Goal: Complete application form

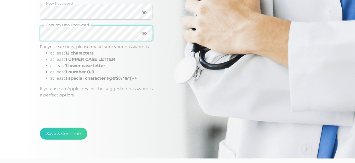
scroll to position [123, 0]
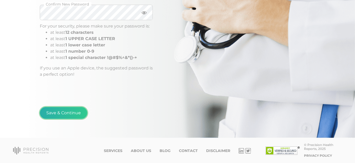
click at [59, 115] on button "Save & Continue" at bounding box center [64, 113] width 48 height 12
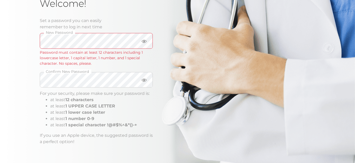
scroll to position [71, 0]
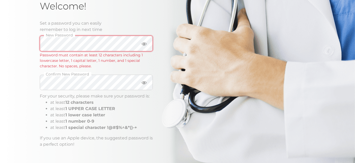
click at [39, 44] on div "Welcome! Set a password you can easily remember to log in next time New Passwor…" at bounding box center [177, 68] width 355 height 278
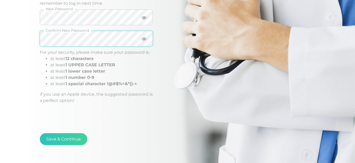
scroll to position [123, 0]
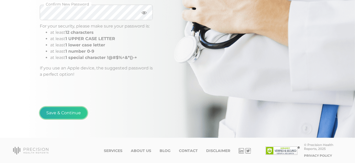
click at [66, 112] on button "Save & Continue" at bounding box center [64, 113] width 48 height 12
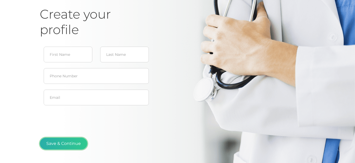
type input "[PERSON_NAME]"
type input "[PHONE_NUMBER]"
type input "[EMAIL_ADDRESS][DOMAIN_NAME]"
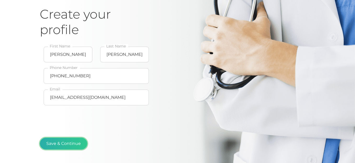
scroll to position [56, 0]
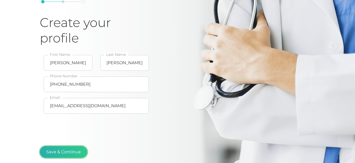
click at [63, 150] on button "Save & Continue" at bounding box center [64, 152] width 48 height 12
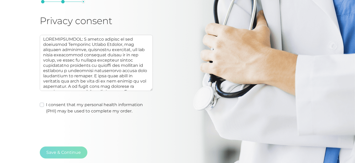
click at [46, 104] on label "I consent that my personal health information (PHI) may be used to complete my …" at bounding box center [99, 108] width 107 height 13
click at [43, 104] on input "I consent that my personal health information (PHI) may be used to complete my …" at bounding box center [42, 104] width 4 height 5
checkbox input "true"
type textarea "AUTHORIZATION: I hereby consent to and authorize Precision Health Reports, the …"
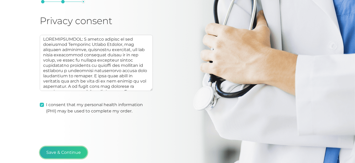
click at [72, 152] on button "Save & Continue" at bounding box center [64, 152] width 48 height 12
click at [67, 153] on button "Save & Continue" at bounding box center [64, 152] width 48 height 12
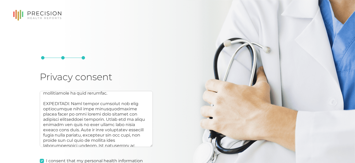
scroll to position [105, 0]
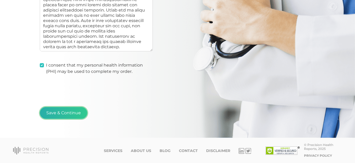
click at [61, 115] on button "Save & Continue" at bounding box center [64, 113] width 48 height 12
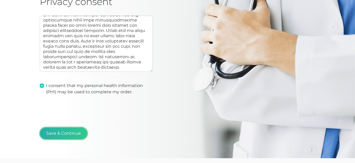
scroll to position [79, 0]
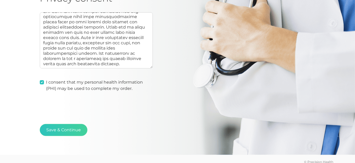
click at [46, 83] on label "I consent that my personal health information (PHI) may be used to complete my …" at bounding box center [99, 85] width 107 height 13
click at [43, 83] on input "I consent that my personal health information (PHI) may be used to complete my …" at bounding box center [42, 81] width 4 height 5
checkbox input "false"
type textarea "AUTHORIZATION: I hereby consent to and authorize Precision Health Reports, the …"
click at [46, 83] on label "I consent that my personal health information (PHI) may be used to complete my …" at bounding box center [99, 85] width 107 height 13
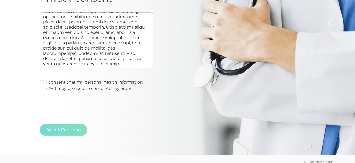
click at [43, 83] on input "I consent that my personal health information (PHI) may be used to complete my …" at bounding box center [42, 81] width 4 height 5
checkbox input "true"
type textarea "AUTHORIZATION: I hereby consent to and authorize Precision Health Reports, the …"
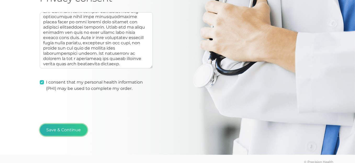
click at [71, 128] on button "Save & Continue" at bounding box center [64, 130] width 48 height 12
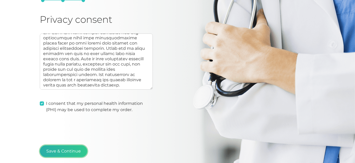
scroll to position [56, 0]
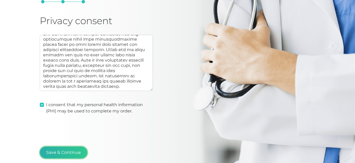
click at [65, 155] on button "Save & Continue" at bounding box center [64, 152] width 48 height 12
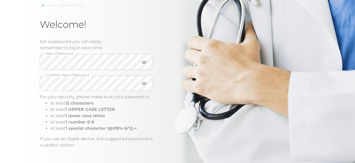
scroll to position [26, 0]
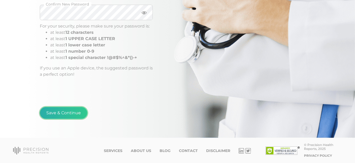
click at [72, 115] on button "Save & Continue" at bounding box center [64, 113] width 48 height 12
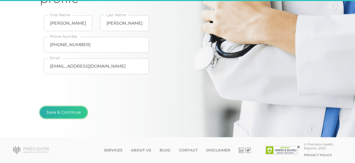
scroll to position [56, 0]
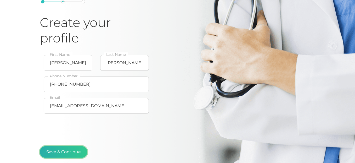
click at [75, 153] on button "Save & Continue" at bounding box center [64, 152] width 48 height 12
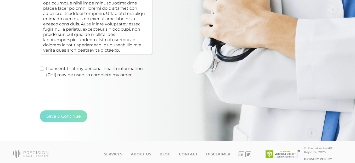
scroll to position [96, 0]
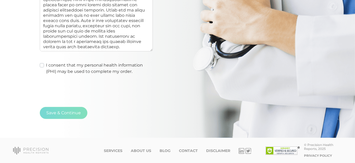
click at [46, 64] on label "I consent that my personal health information (PHI) may be used to complete my …" at bounding box center [99, 68] width 107 height 13
click at [44, 64] on input "I consent that my personal health information (PHI) may be used to complete my …" at bounding box center [42, 64] width 4 height 5
checkbox input "true"
type textarea "AUTHORIZATION: I hereby consent to and authorize Precision Health Reports, the …"
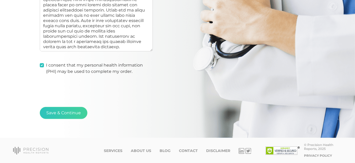
click at [69, 119] on div "Save & Continue" at bounding box center [178, 115] width 276 height 39
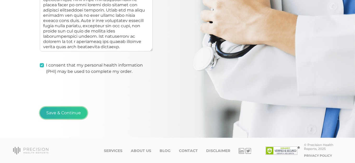
click at [68, 114] on button "Save & Continue" at bounding box center [64, 113] width 48 height 12
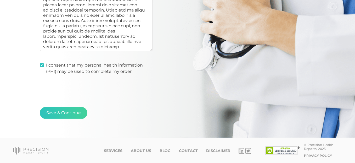
click at [46, 63] on label "I consent that my personal health information (PHI) may be used to complete my …" at bounding box center [99, 68] width 107 height 13
click at [42, 63] on input "I consent that my personal health information (PHI) may be used to complete my …" at bounding box center [42, 64] width 4 height 5
checkbox input "false"
type textarea "AUTHORIZATION: I hereby consent to and authorize Precision Health Reports, the …"
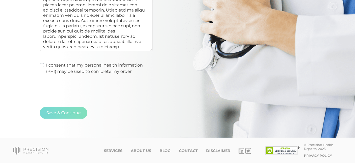
click at [46, 63] on label "I consent that my personal health information (PHI) may be used to complete my …" at bounding box center [99, 68] width 107 height 13
click at [42, 63] on input "I consent that my personal health information (PHI) may be used to complete my …" at bounding box center [42, 64] width 4 height 5
checkbox input "true"
type textarea "AUTHORIZATION: I hereby consent to and authorize Precision Health Reports, the …"
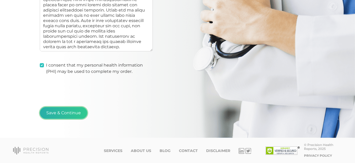
click at [66, 116] on button "Save & Continue" at bounding box center [64, 113] width 48 height 12
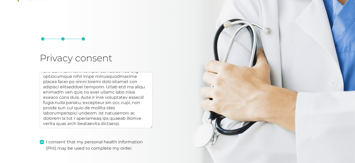
scroll to position [0, 0]
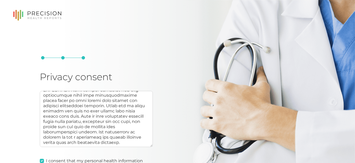
click at [82, 57] on div at bounding box center [83, 57] width 3 height 3
click at [62, 56] on div "Privacy consent I consent that my personal health information (PHI) may be used…" at bounding box center [124, 115] width 168 height 134
click at [62, 57] on div at bounding box center [62, 57] width 3 height 3
click at [36, 55] on div "Privacy consent I consent that my personal health information (PHI) may be used…" at bounding box center [177, 116] width 355 height 233
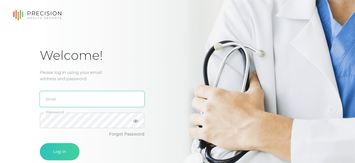
click at [83, 102] on input "email" at bounding box center [92, 99] width 105 height 16
type input "[EMAIL_ADDRESS][DOMAIN_NAME]"
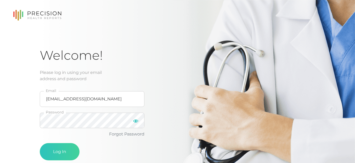
click at [134, 121] on icon at bounding box center [135, 120] width 5 height 5
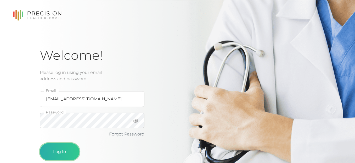
click at [70, 151] on button "Log In" at bounding box center [60, 151] width 40 height 17
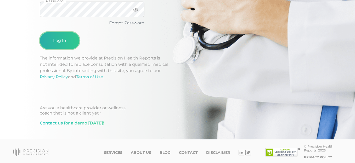
scroll to position [125, 0]
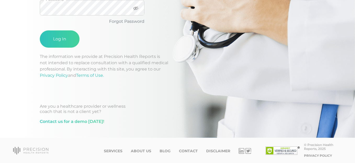
click at [52, 50] on form "The username/password couple is invalid cameron_gustafson@yahoo.com Email Passw…" at bounding box center [92, 5] width 105 height 97
click at [57, 45] on button "Log In" at bounding box center [60, 38] width 40 height 17
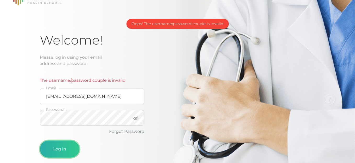
scroll to position [0, 0]
